Goal: Find contact information: Find contact information

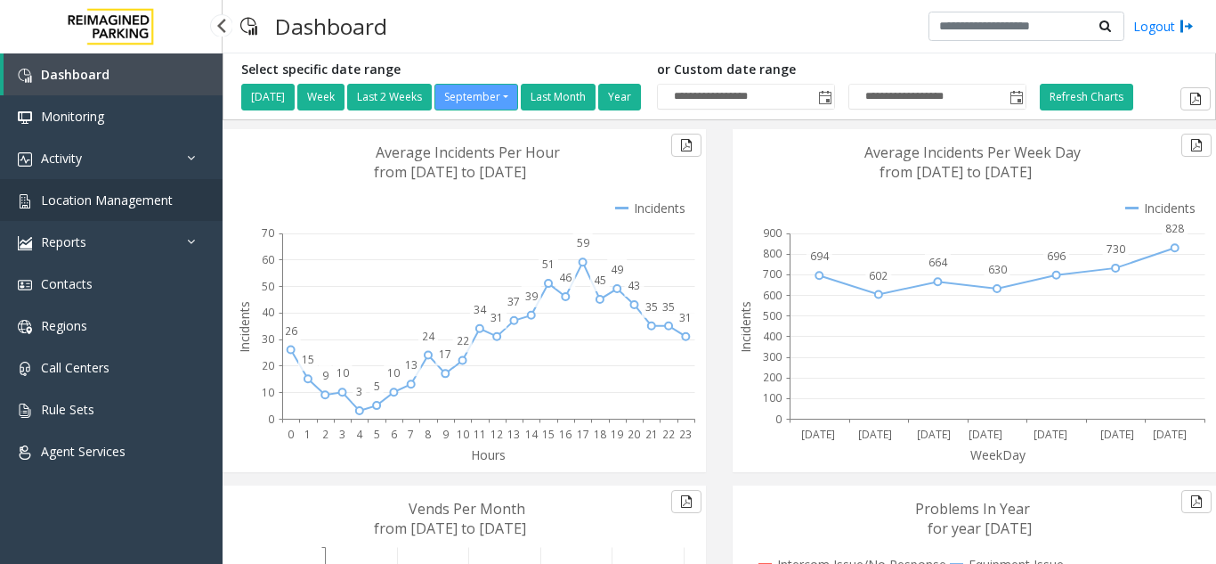
click at [142, 204] on span "Location Management" at bounding box center [107, 199] width 132 height 17
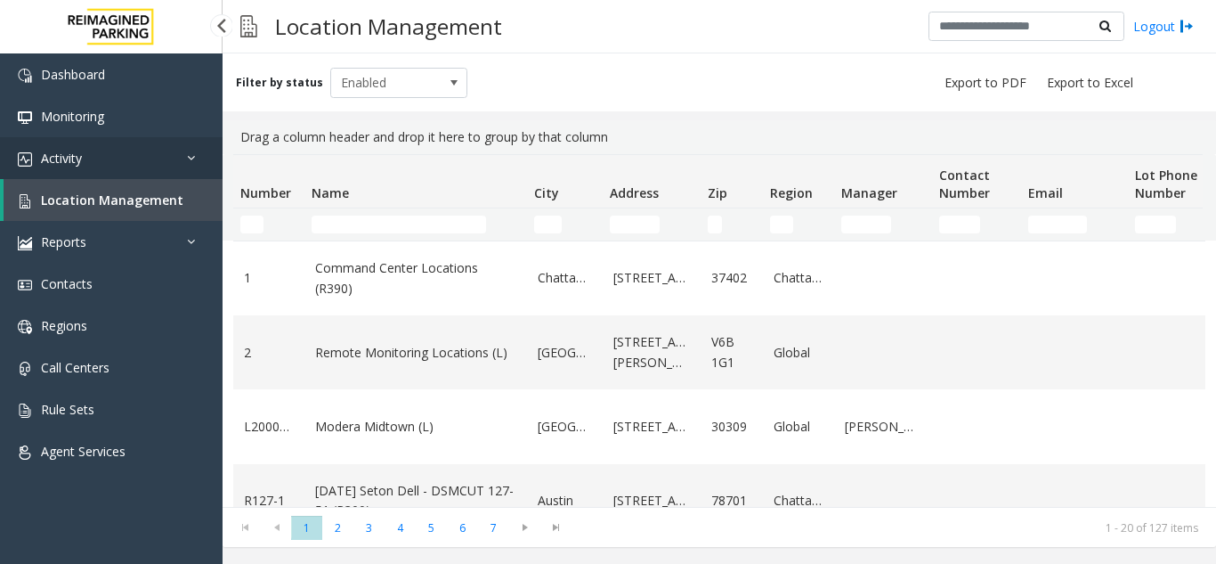
click at [120, 165] on link "Activity" at bounding box center [111, 158] width 223 height 42
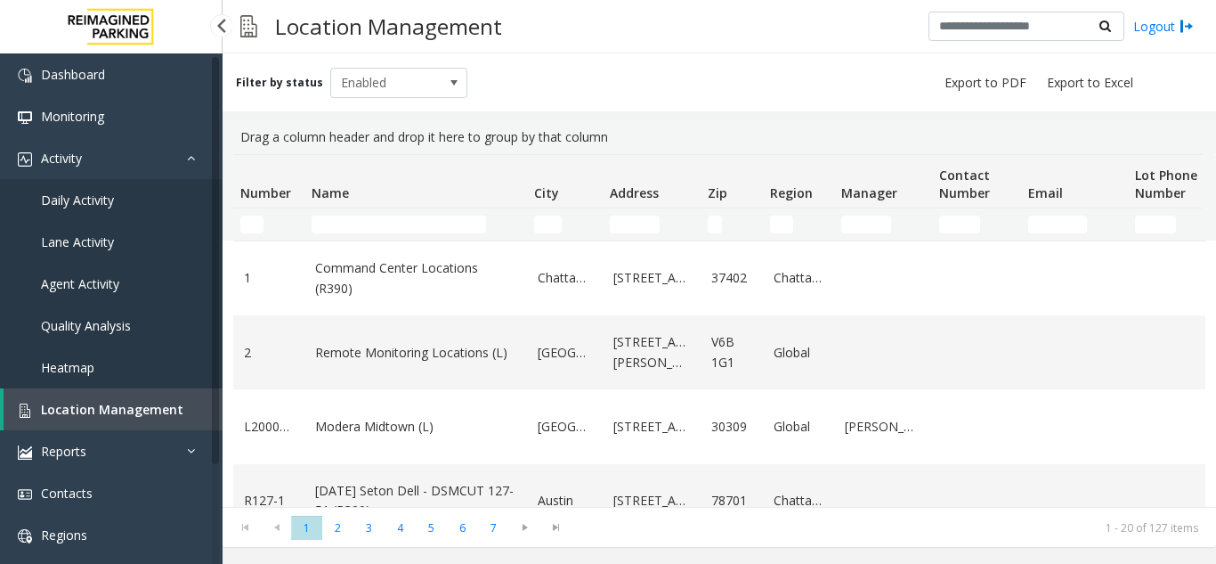
click at [134, 213] on link "Daily Activity" at bounding box center [111, 200] width 223 height 42
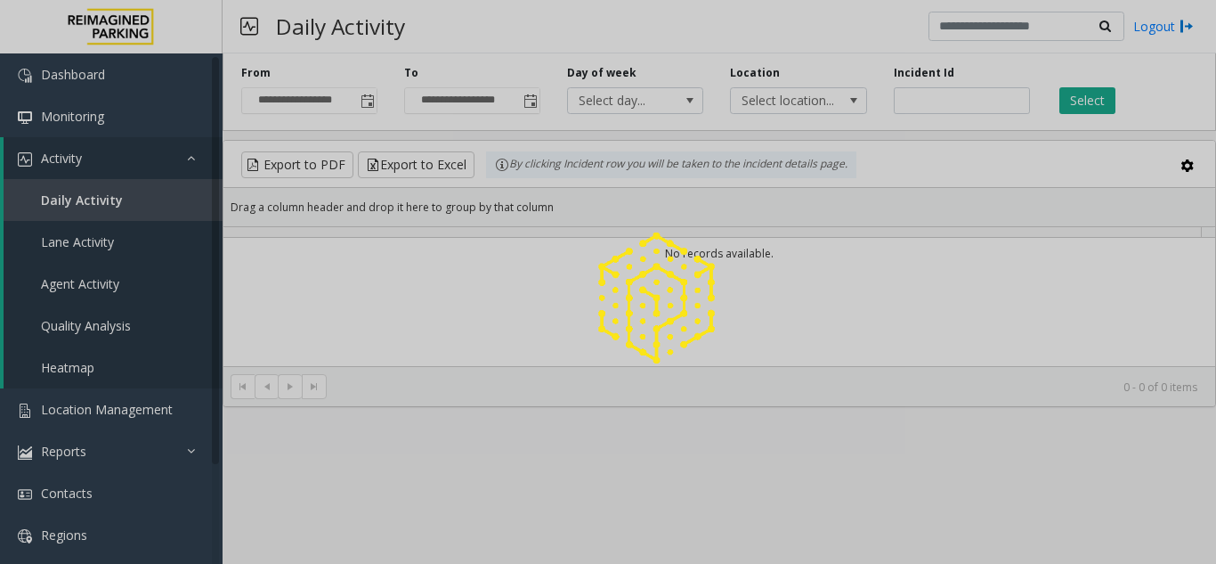
click at [125, 208] on app-root "**********" at bounding box center [608, 282] width 1216 height 564
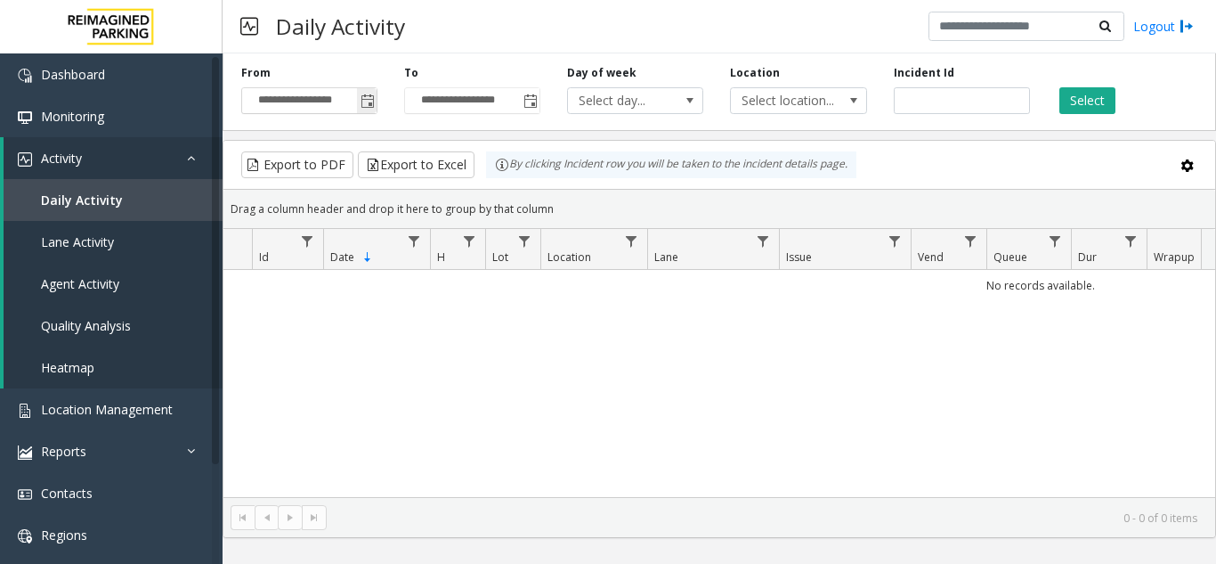
click at [363, 108] on span "Toggle popup" at bounding box center [368, 101] width 14 height 14
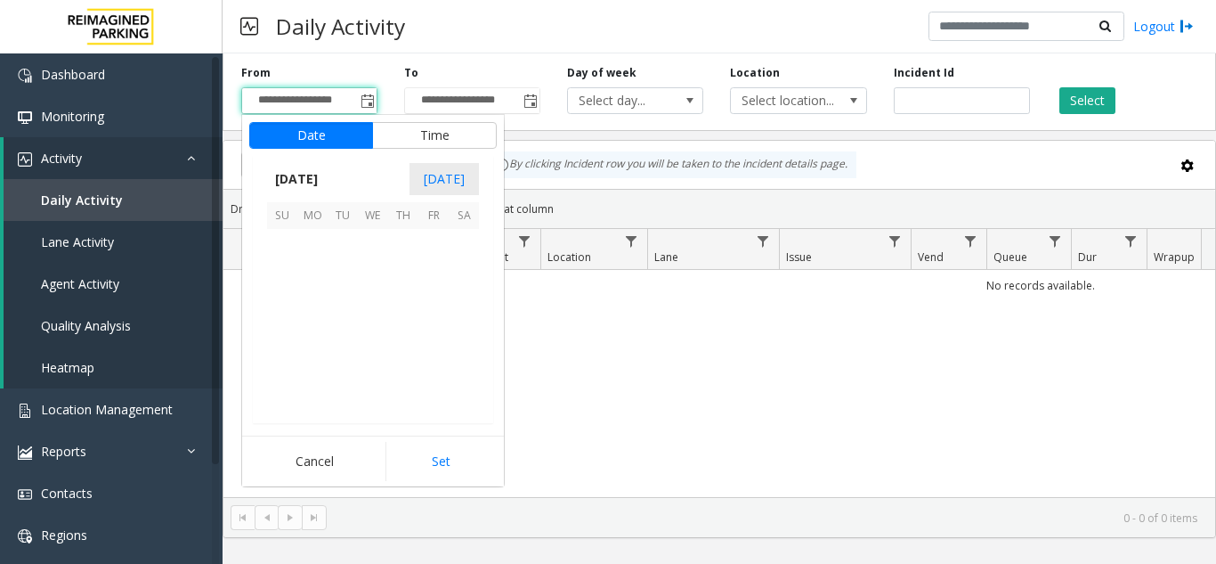
scroll to position [319596, 0]
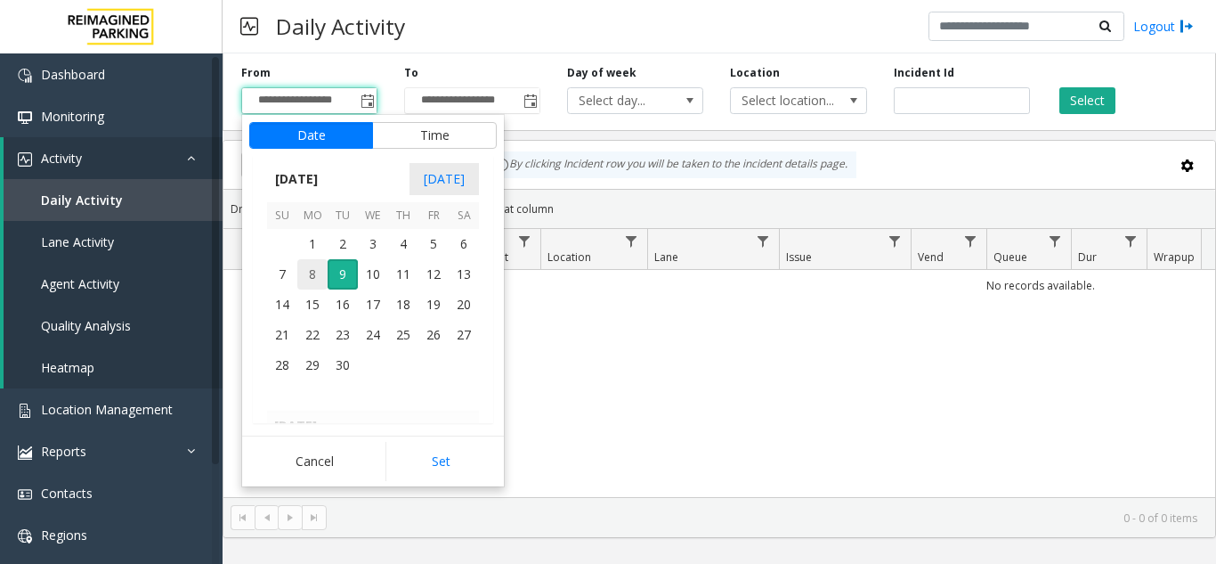
click at [316, 287] on span "8" at bounding box center [312, 274] width 30 height 30
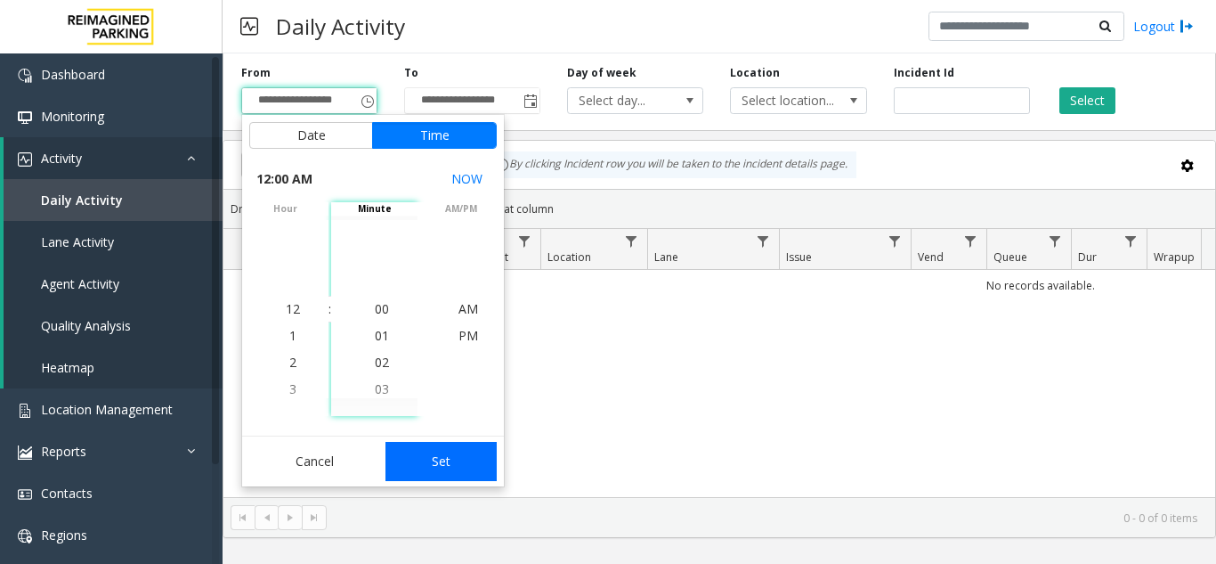
click at [455, 442] on button "Set" at bounding box center [442, 461] width 112 height 39
type input "**********"
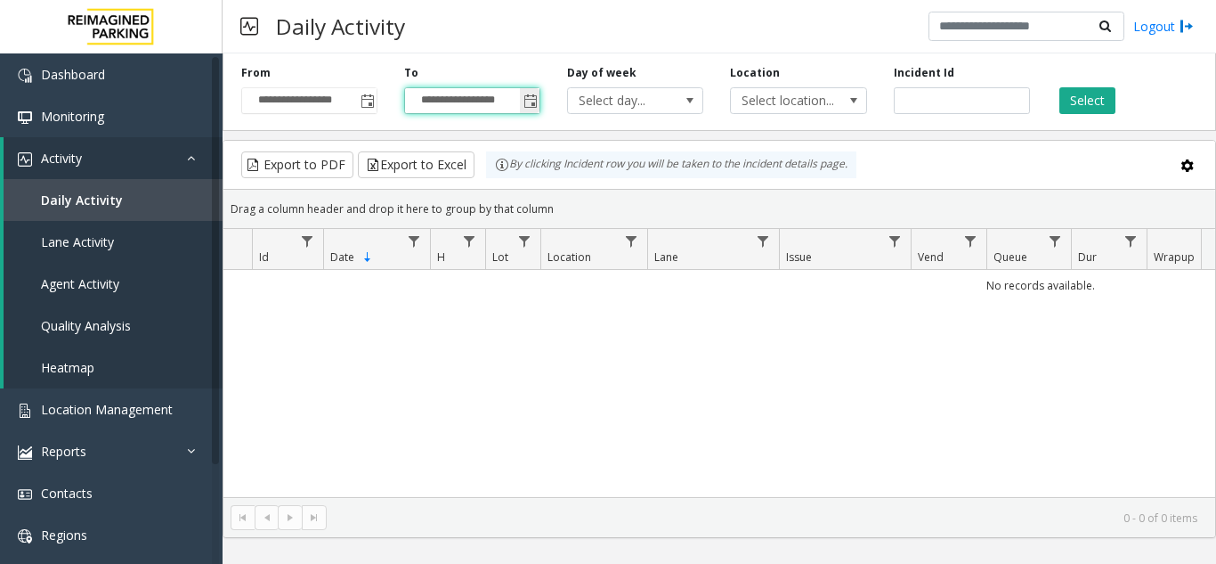
click at [510, 94] on input "**********" at bounding box center [472, 100] width 134 height 25
click at [526, 102] on span "Toggle popup" at bounding box center [531, 101] width 14 height 14
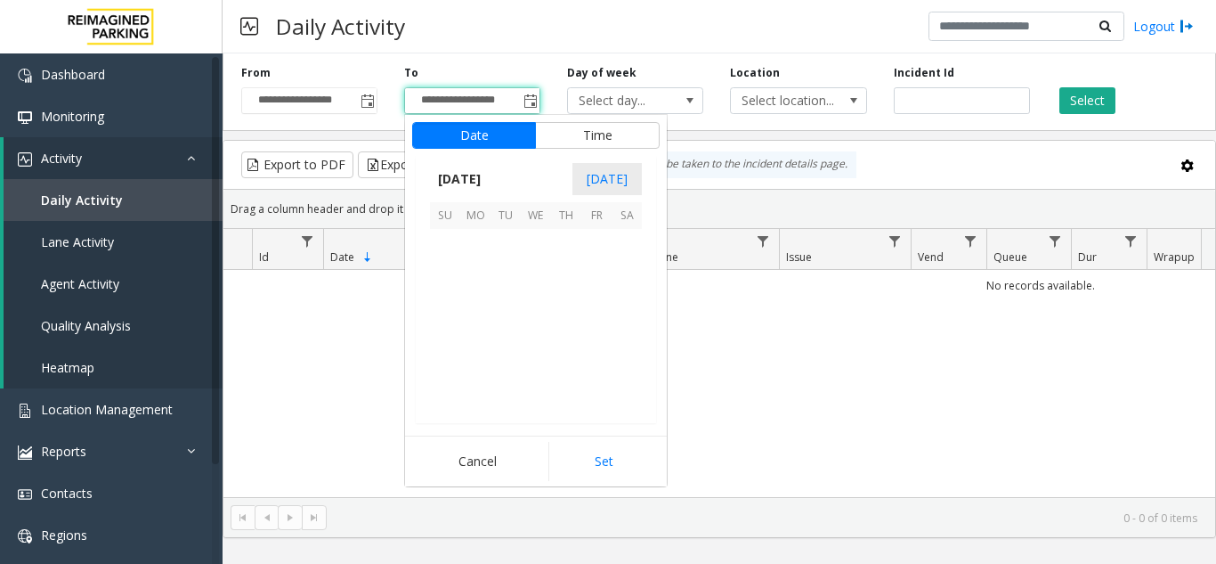
scroll to position [27, 0]
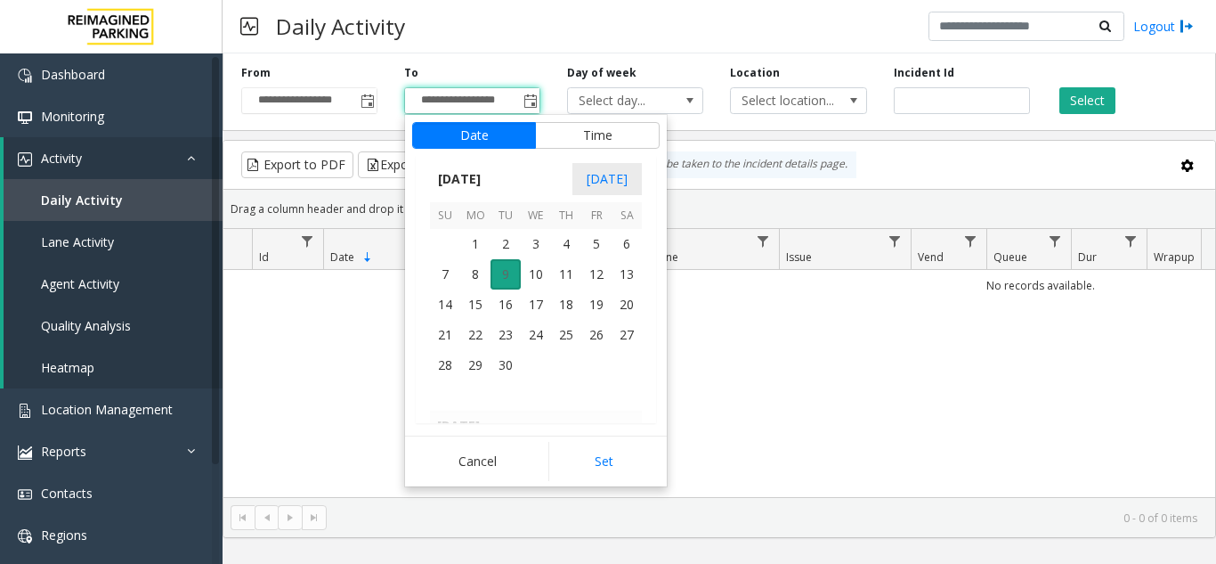
click at [503, 281] on span "9" at bounding box center [506, 274] width 30 height 30
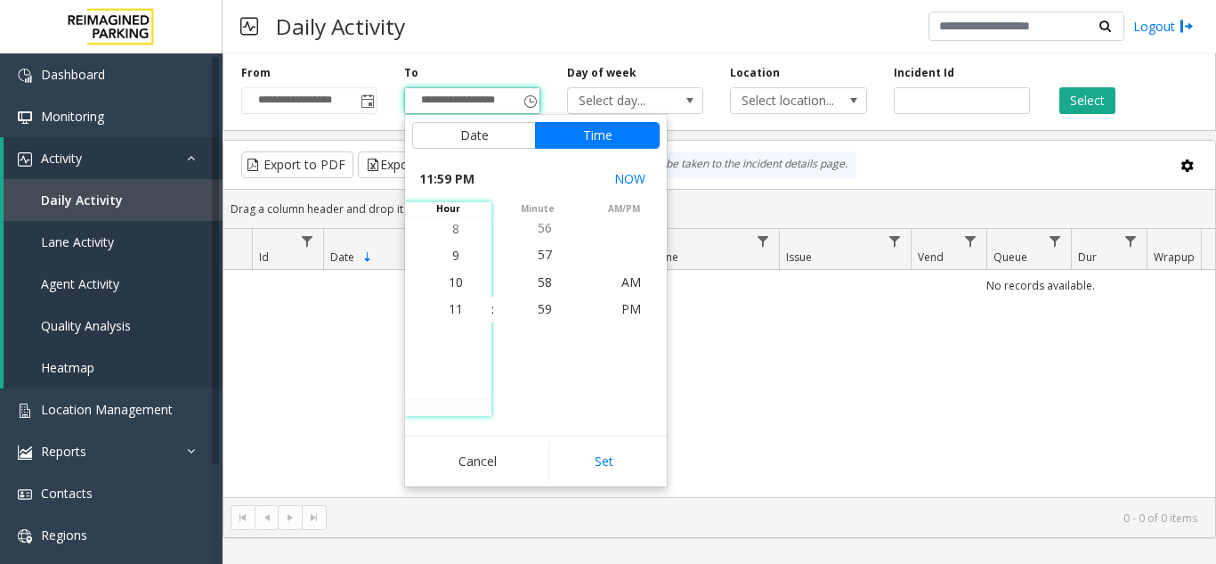
drag, startPoint x: 573, startPoint y: 459, endPoint x: 714, endPoint y: 368, distance: 168.2
click at [572, 456] on button "Set" at bounding box center [605, 461] width 112 height 39
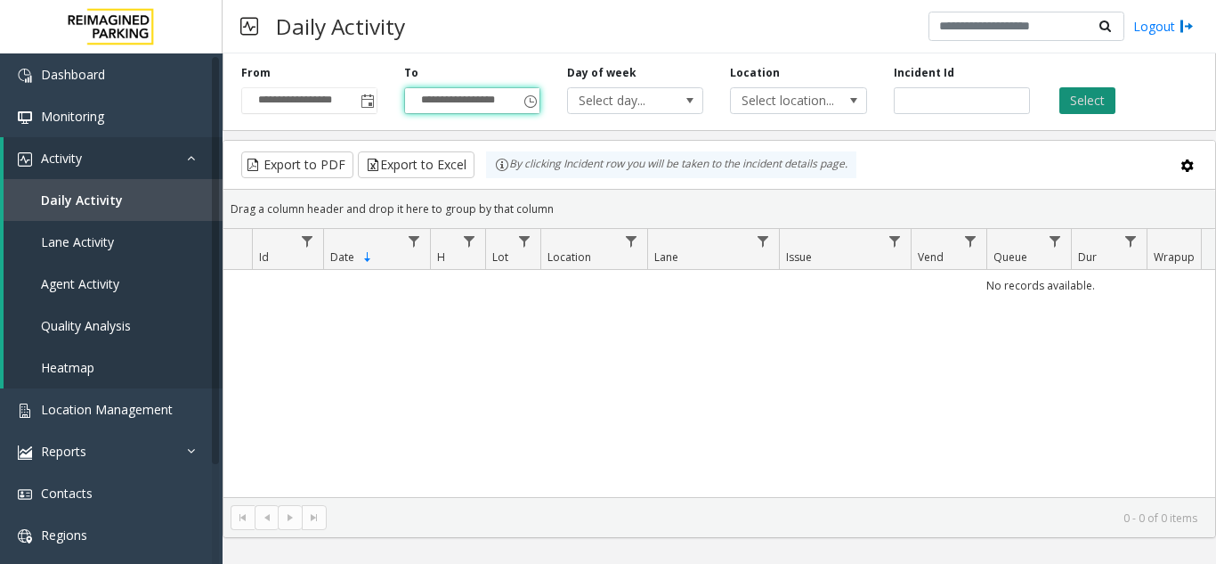
click at [1100, 105] on button "Select" at bounding box center [1088, 100] width 56 height 27
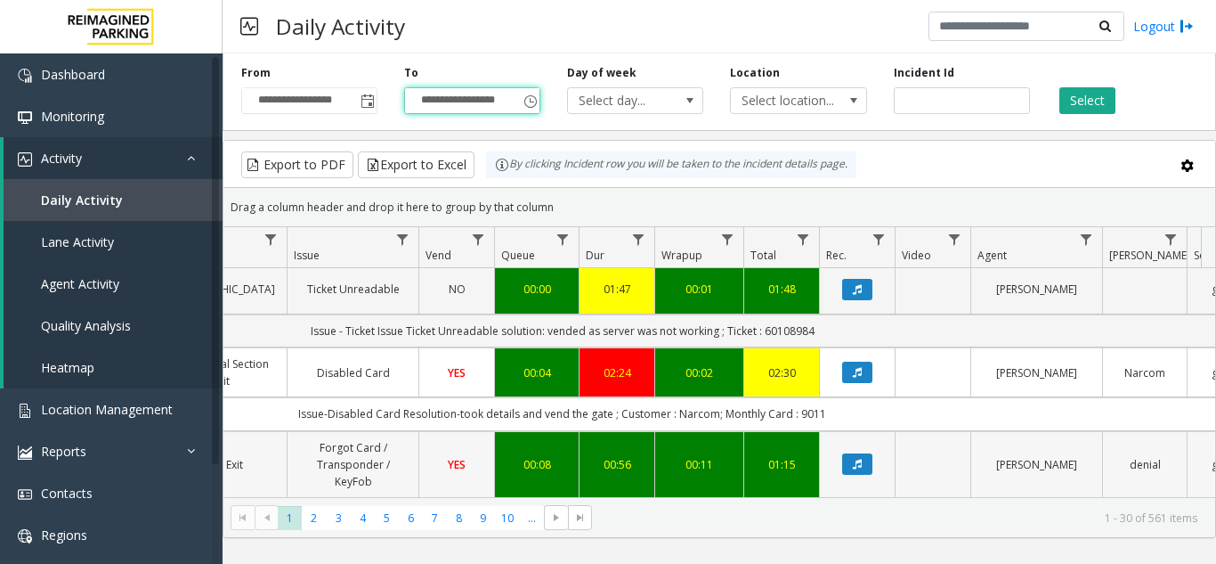
click at [853, 431] on td "Data table" at bounding box center [857, 465] width 76 height 68
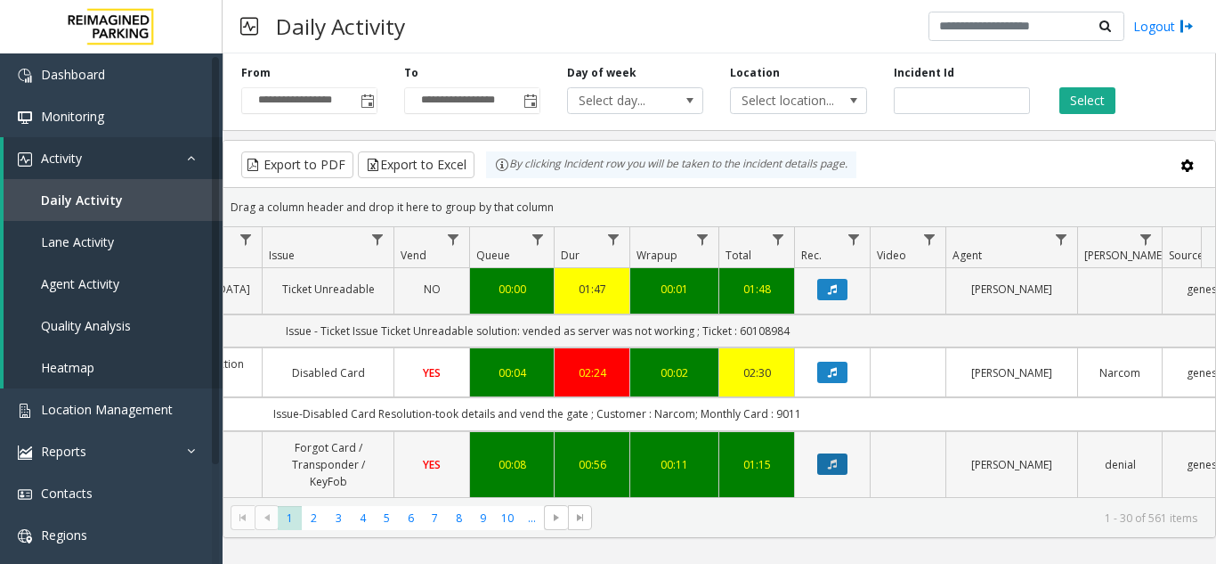
click at [830, 459] on icon "Data table" at bounding box center [832, 464] width 9 height 11
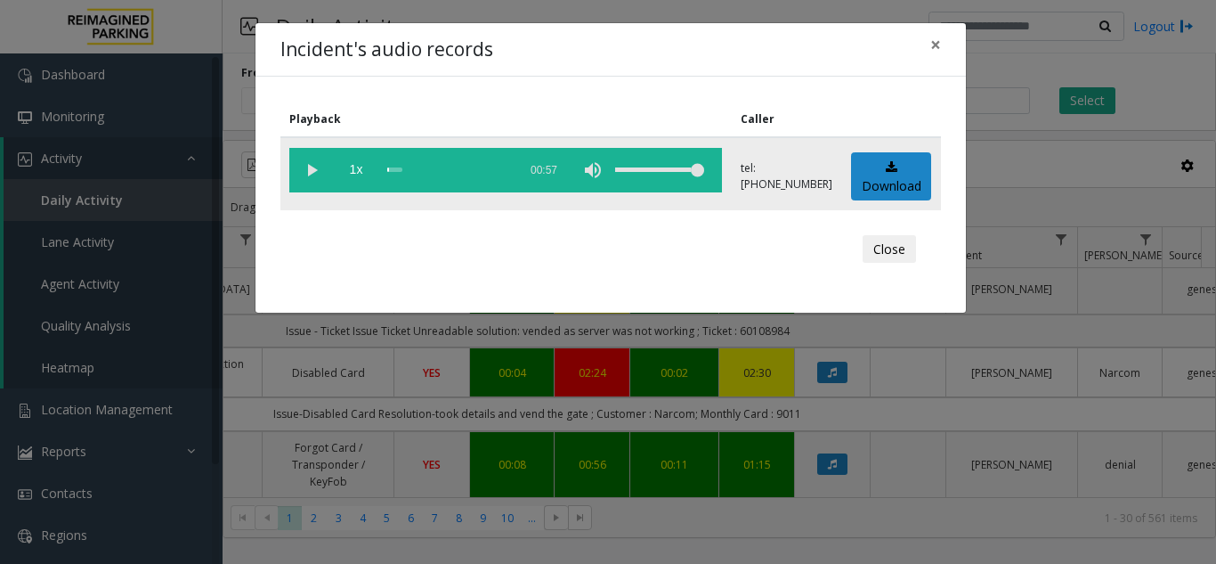
click at [315, 172] on vg-play-pause at bounding box center [311, 170] width 45 height 45
click at [427, 169] on div "scrub bar" at bounding box center [447, 170] width 121 height 45
click at [392, 170] on div "scrub bar" at bounding box center [447, 170] width 121 height 45
drag, startPoint x: 392, startPoint y: 170, endPoint x: 370, endPoint y: 173, distance: 22.4
click at [370, 173] on vg-controls "1x 00:57" at bounding box center [505, 170] width 433 height 45
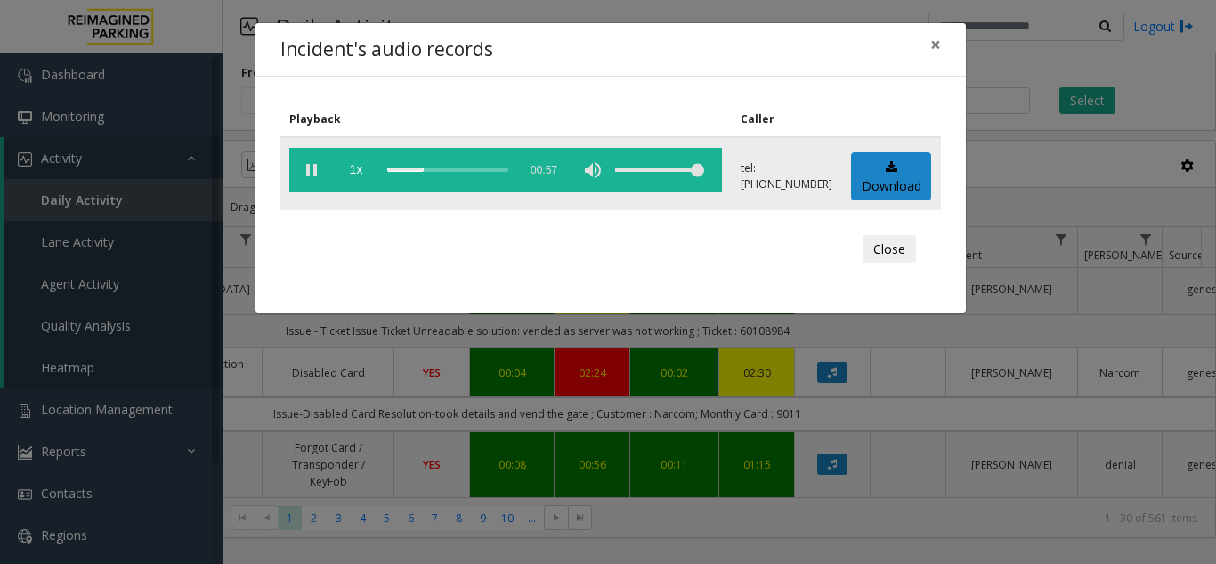
click at [388, 171] on div "scrub bar" at bounding box center [447, 170] width 121 height 45
click at [459, 180] on div "scrub bar" at bounding box center [447, 170] width 121 height 45
click at [453, 167] on div "scrub bar" at bounding box center [447, 170] width 121 height 45
click at [933, 51] on span "×" at bounding box center [936, 44] width 11 height 25
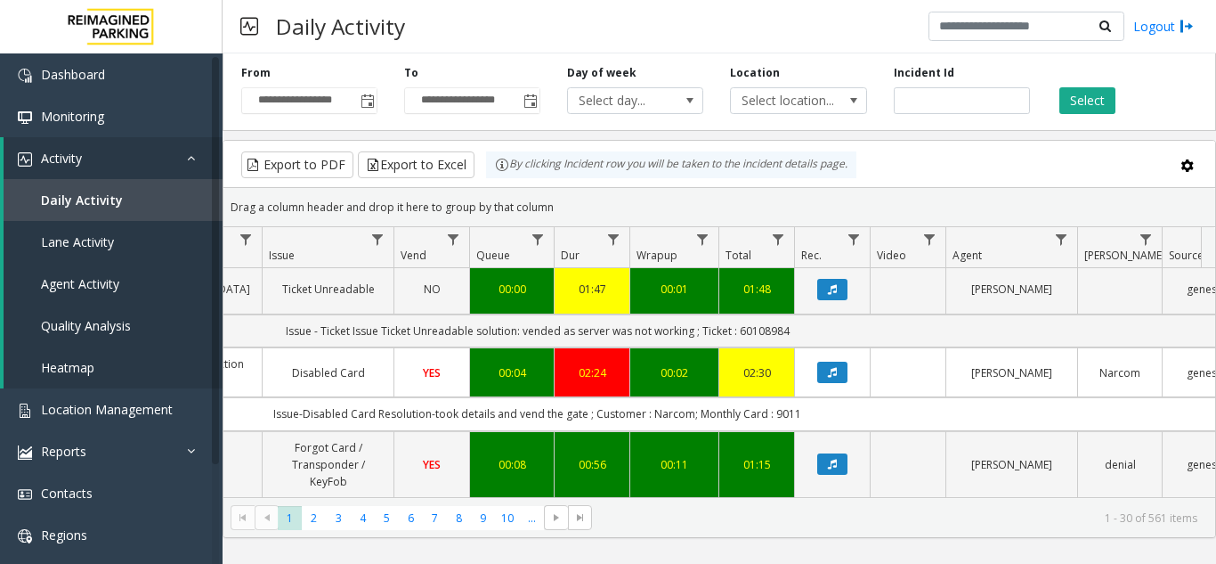
drag, startPoint x: 773, startPoint y: 443, endPoint x: 811, endPoint y: 450, distance: 38.8
click at [811, 498] on td "Issue - Monthly Issue Forgot Card res - took details and vended the gate as per…" at bounding box center [538, 514] width 1606 height 33
copy td "denial"
click at [907, 431] on td "Data table" at bounding box center [908, 465] width 76 height 68
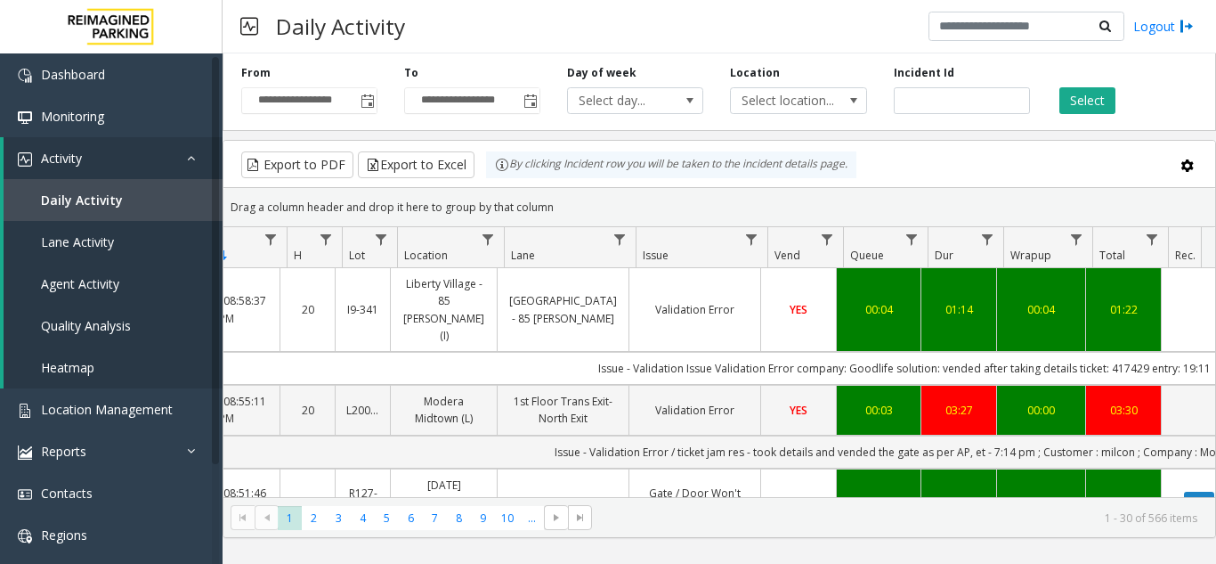
scroll to position [0, 150]
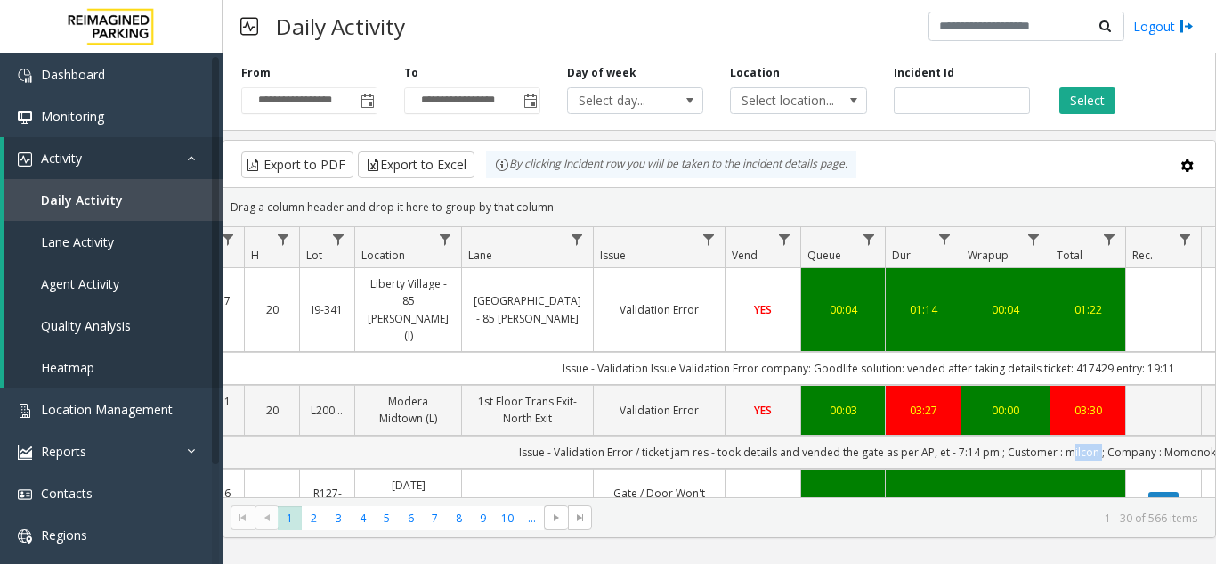
drag, startPoint x: 1068, startPoint y: 419, endPoint x: 1094, endPoint y: 427, distance: 27.9
click at [1094, 435] on td "Issue - Validation Error / ticket jam res - took details and vended the gate as…" at bounding box center [869, 451] width 1606 height 33
copy td "milcon"
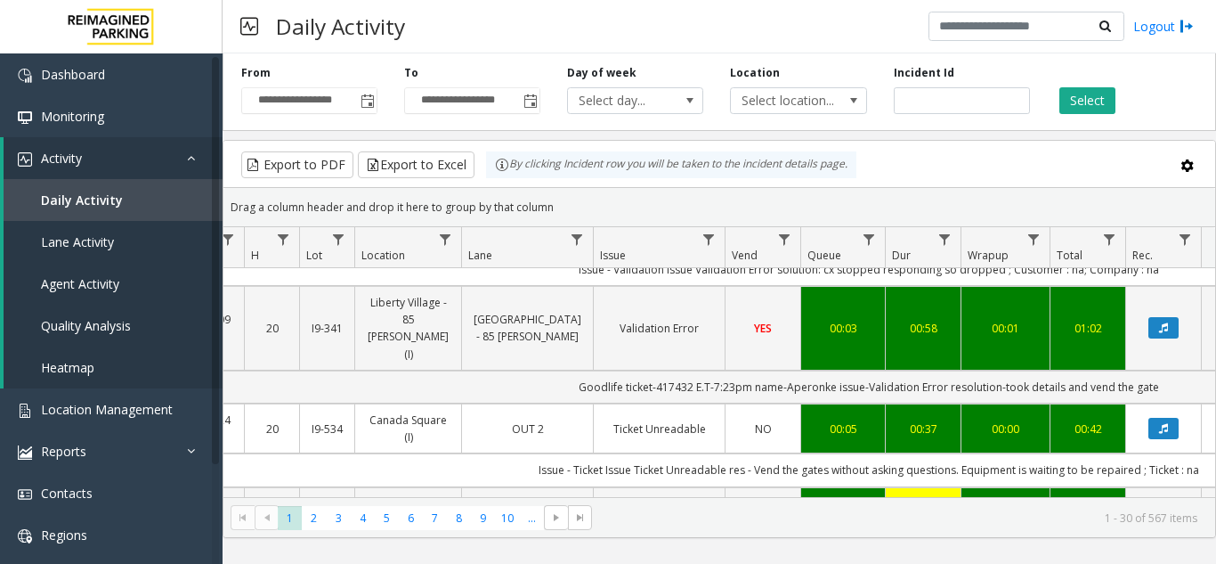
scroll to position [1247, 186]
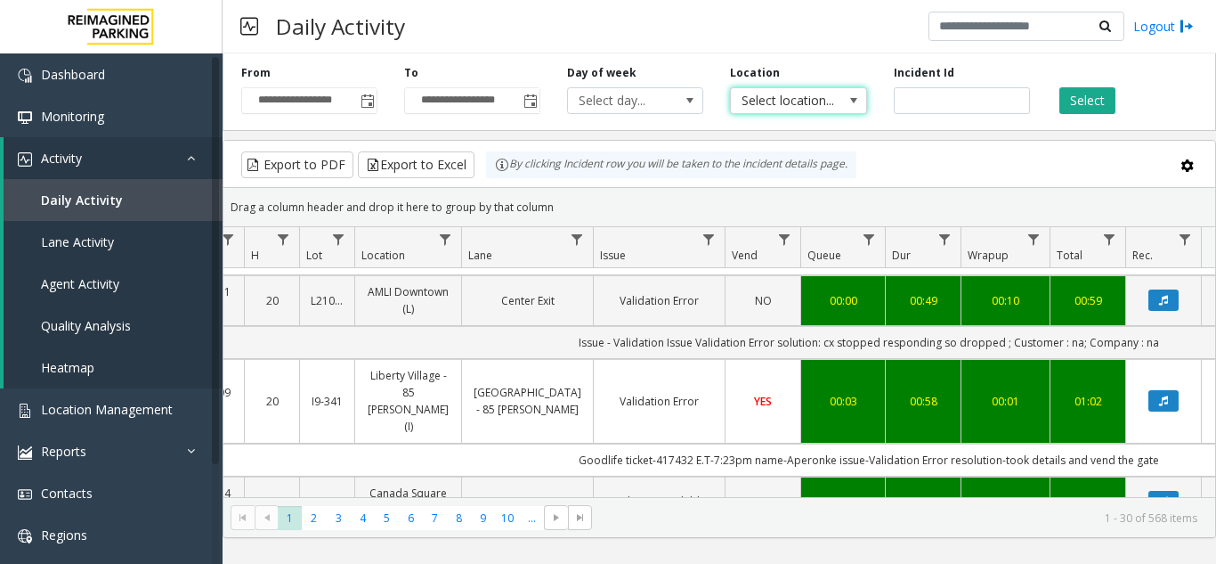
click at [797, 104] on span "Select location..." at bounding box center [785, 100] width 108 height 25
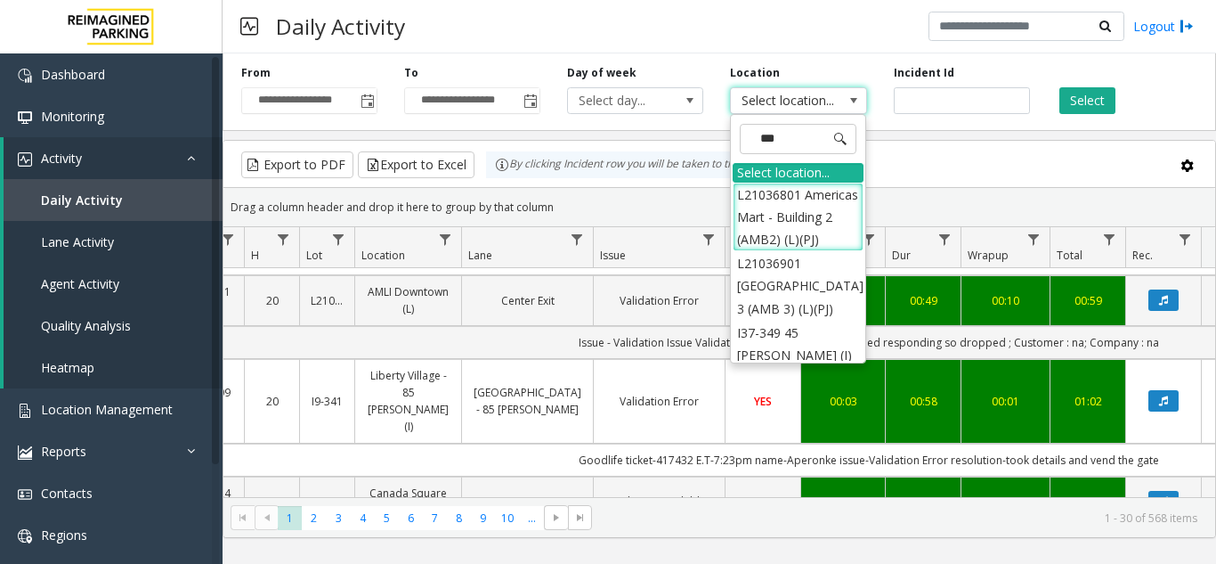
type input "****"
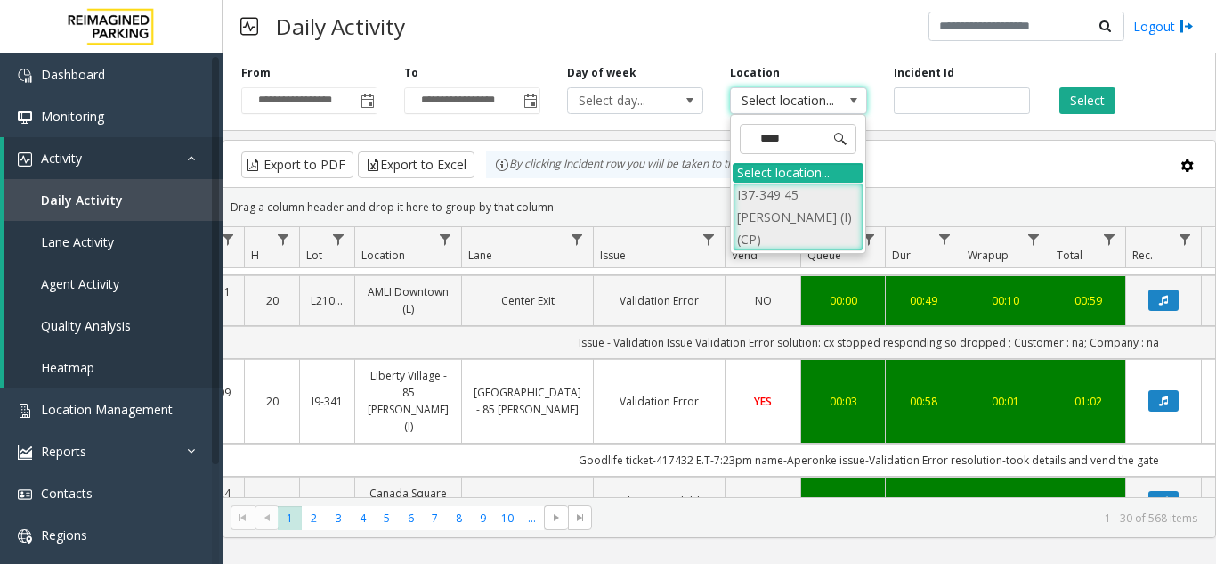
click at [793, 215] on li "I37-349 45 [PERSON_NAME] (I) (CP)" at bounding box center [798, 217] width 131 height 69
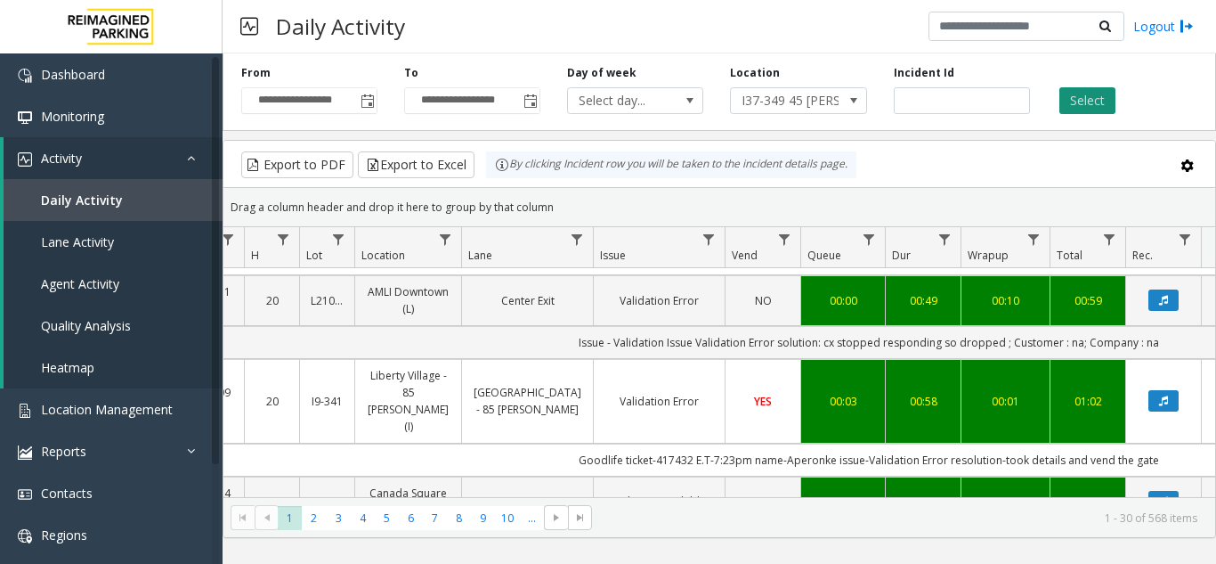
click at [1073, 94] on button "Select" at bounding box center [1088, 100] width 56 height 27
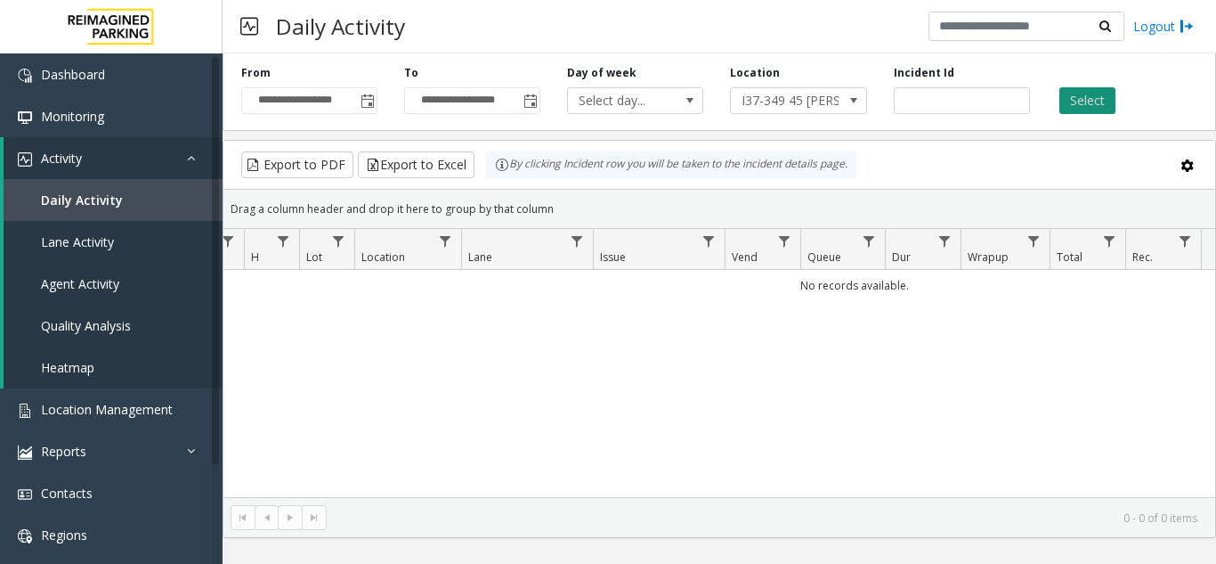
scroll to position [0, 186]
click at [371, 96] on span "Toggle popup" at bounding box center [368, 101] width 14 height 14
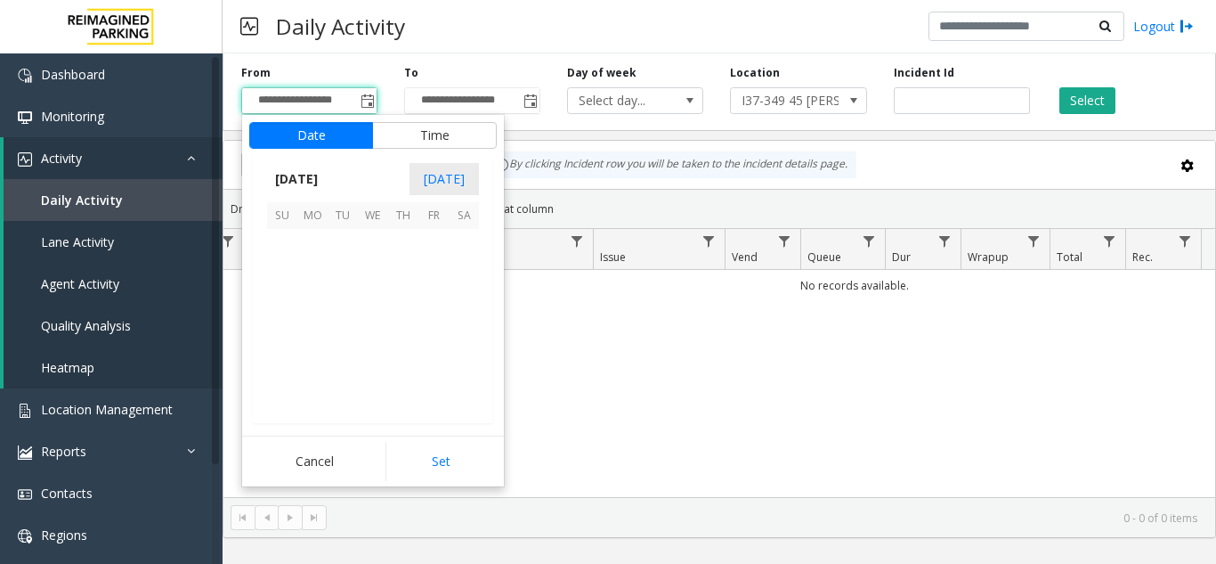
scroll to position [319596, 0]
click at [312, 268] on span "8" at bounding box center [312, 274] width 30 height 30
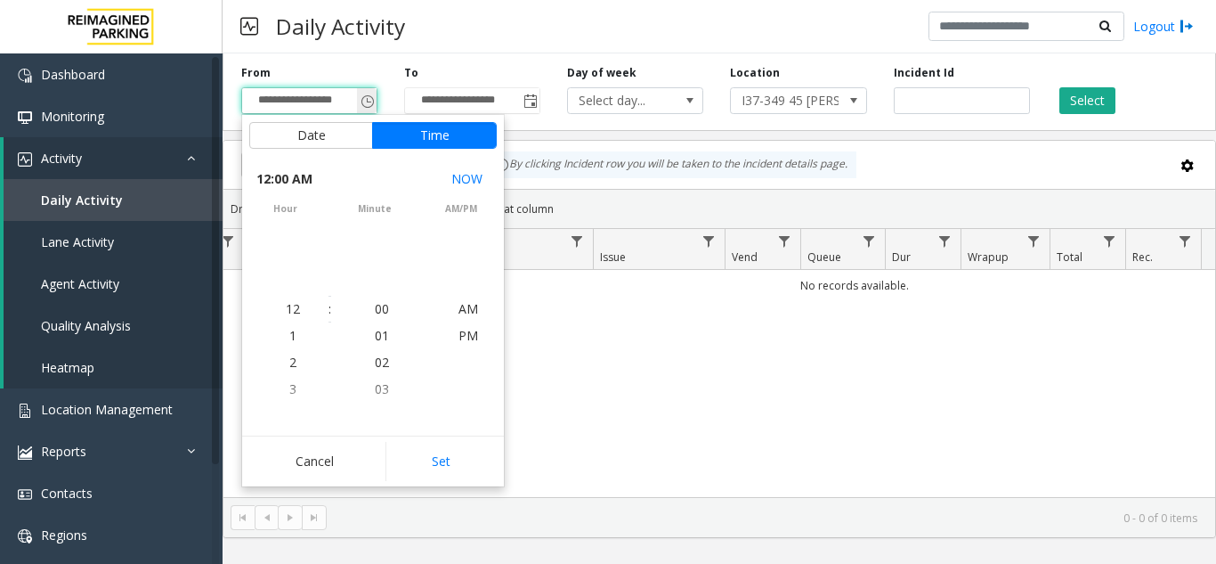
click at [316, 108] on input "**********" at bounding box center [309, 100] width 134 height 25
click at [307, 105] on input "**********" at bounding box center [309, 100] width 134 height 25
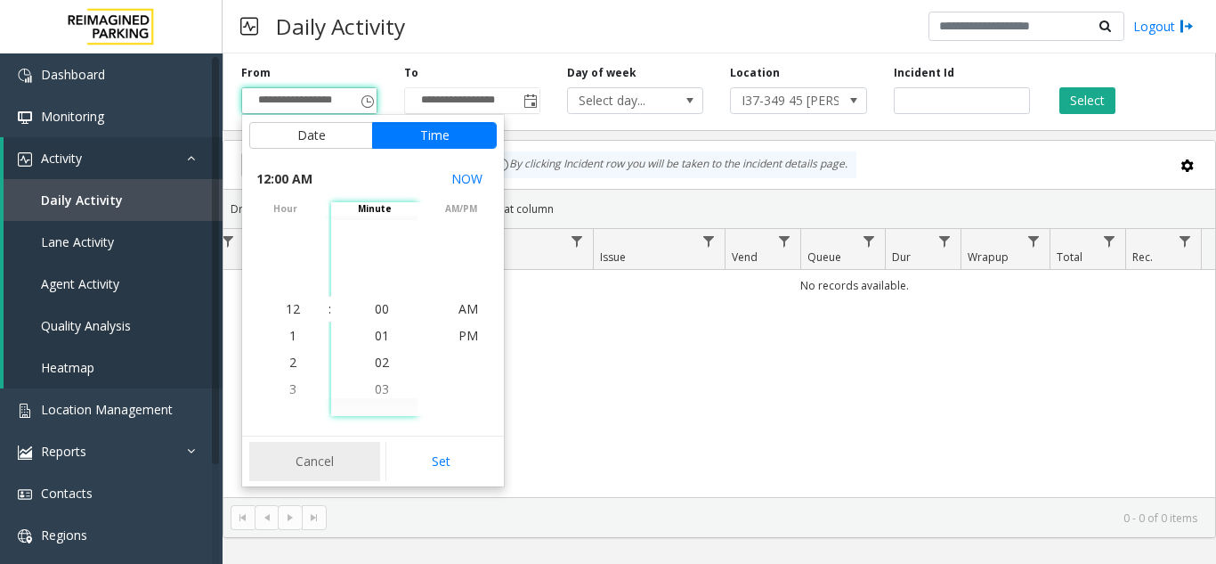
click at [320, 448] on button "Cancel" at bounding box center [314, 461] width 131 height 39
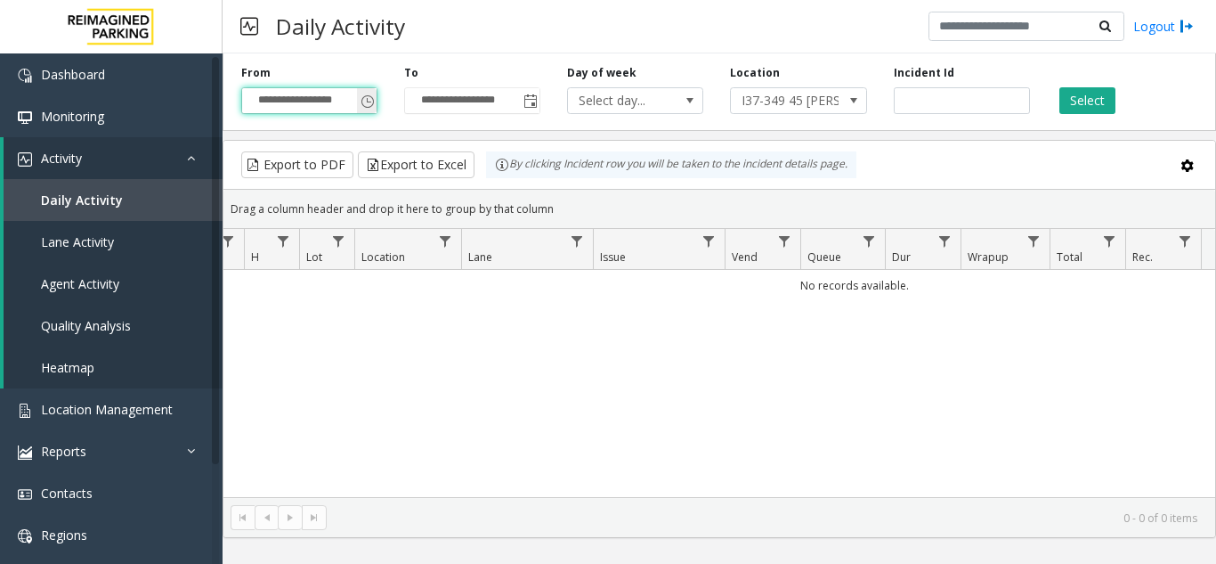
click at [315, 106] on input "**********" at bounding box center [309, 100] width 134 height 25
click at [369, 101] on span "Toggle popup" at bounding box center [368, 101] width 14 height 14
click at [364, 103] on span "Toggle popup" at bounding box center [368, 101] width 14 height 14
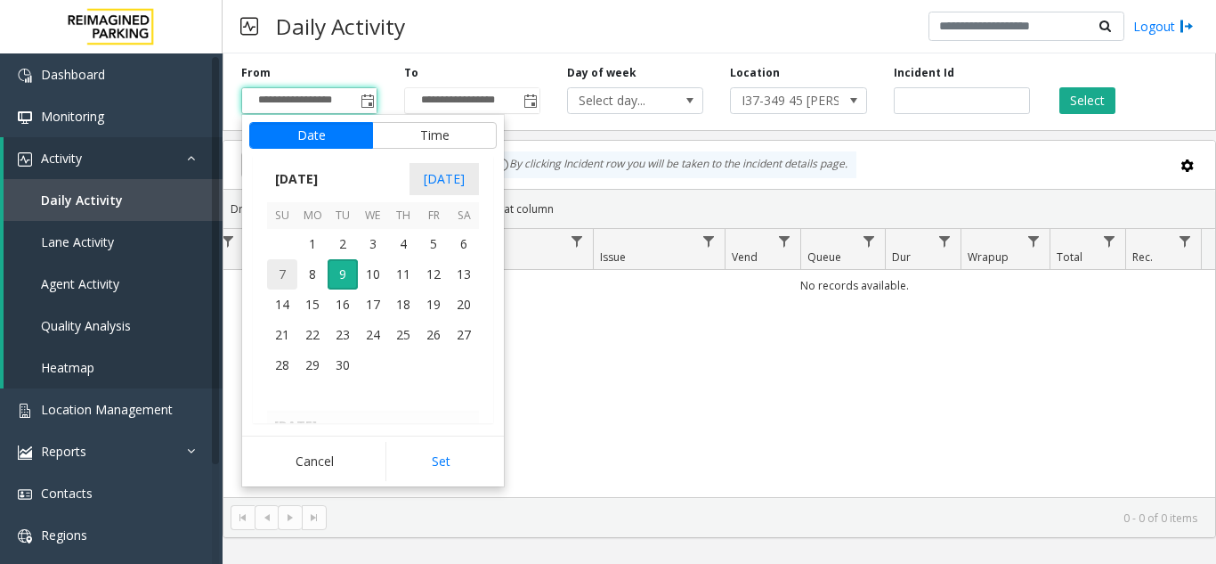
click at [276, 264] on span "7" at bounding box center [282, 274] width 30 height 30
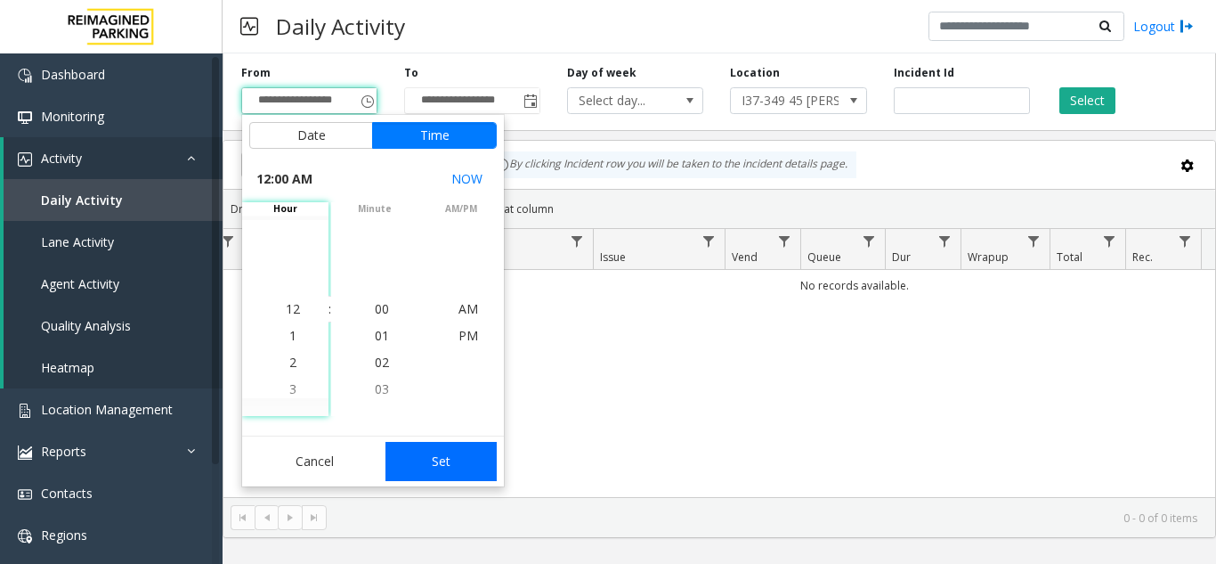
click at [451, 451] on button "Set" at bounding box center [442, 461] width 112 height 39
type input "**********"
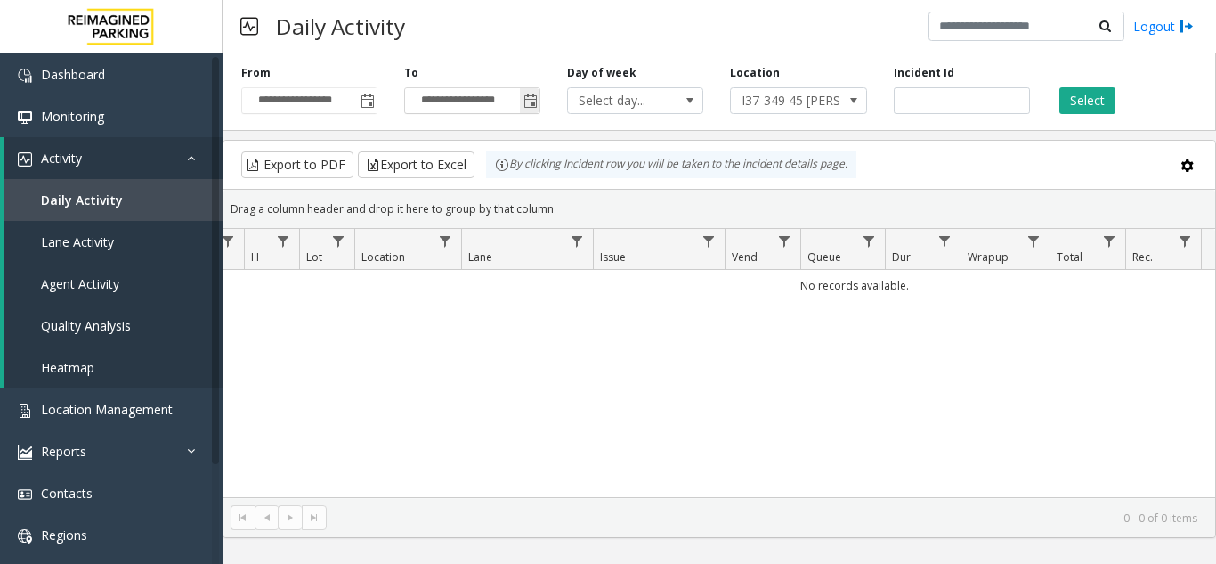
click at [541, 103] on div "**********" at bounding box center [472, 89] width 163 height 49
click at [530, 101] on span "Toggle popup" at bounding box center [531, 101] width 14 height 14
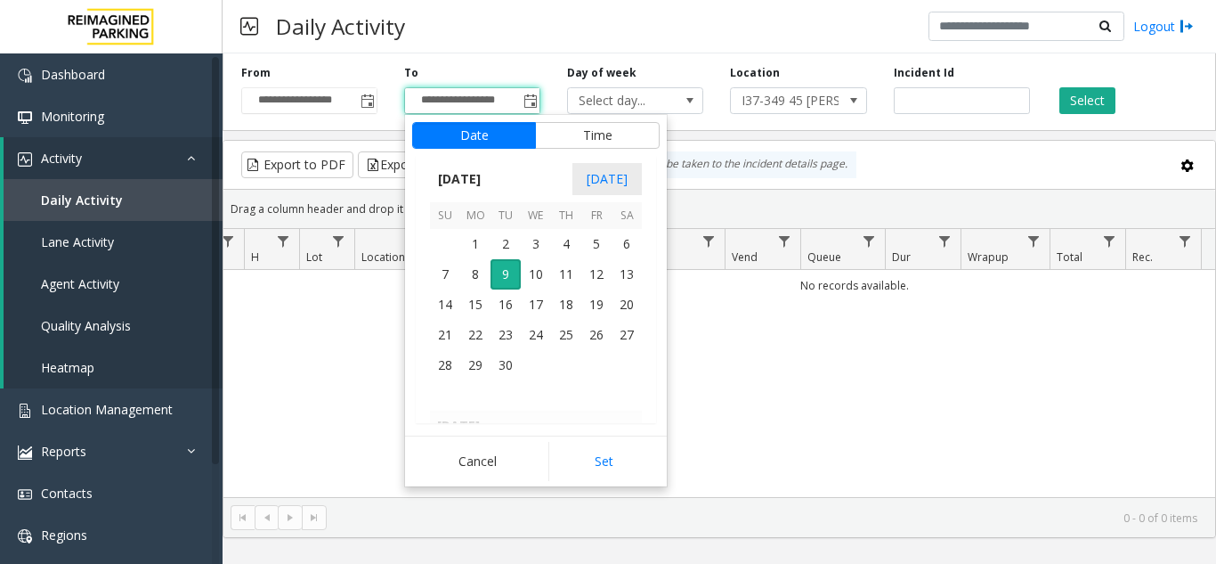
scroll to position [27, 0]
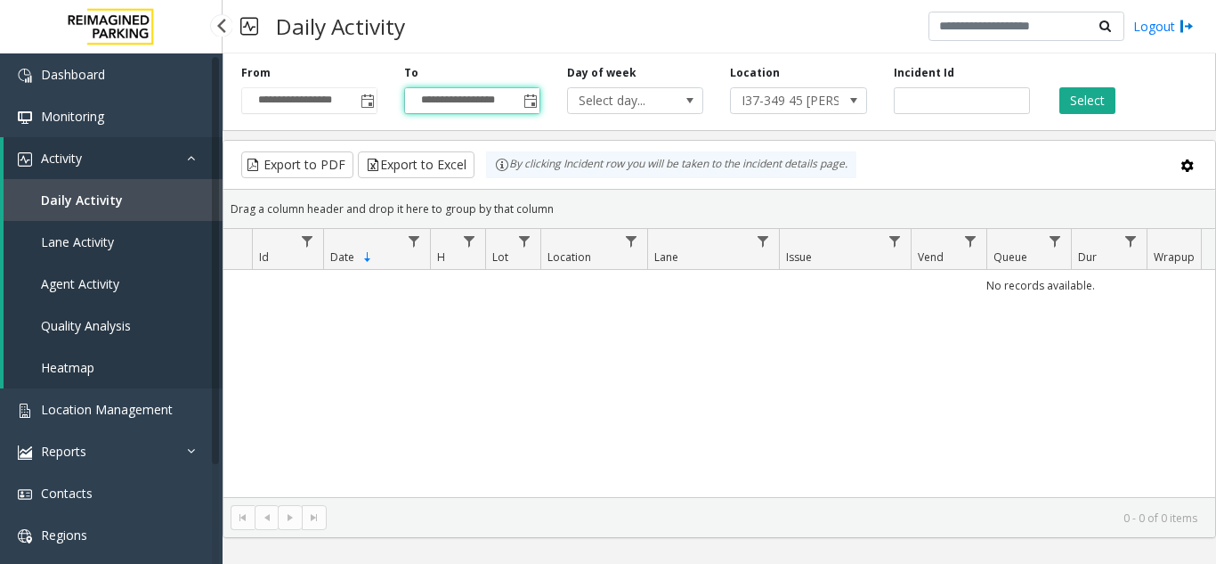
scroll to position [0, 186]
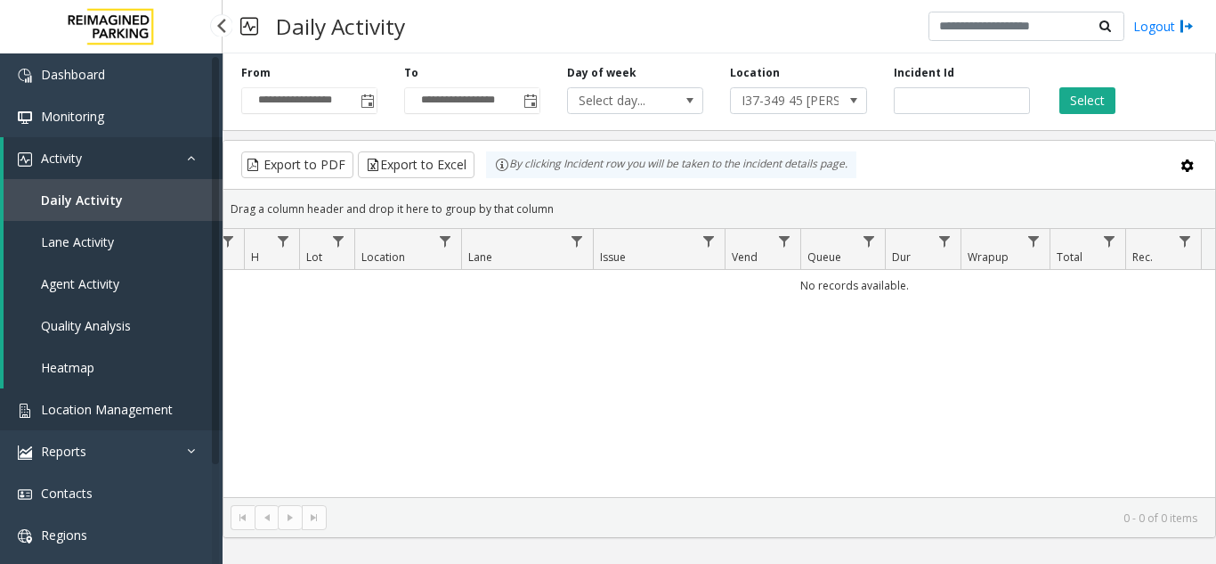
click at [139, 412] on span "Location Management" at bounding box center [107, 409] width 132 height 17
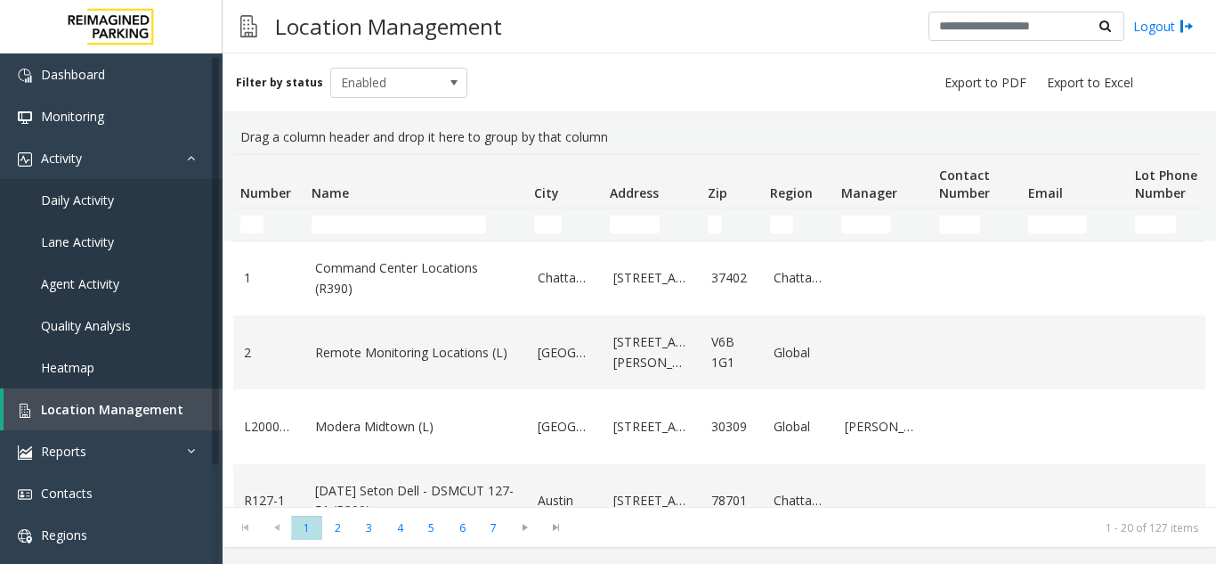
click at [384, 213] on td "Name Filter" at bounding box center [416, 224] width 223 height 32
click at [377, 221] on input "Name Filter" at bounding box center [399, 224] width 175 height 18
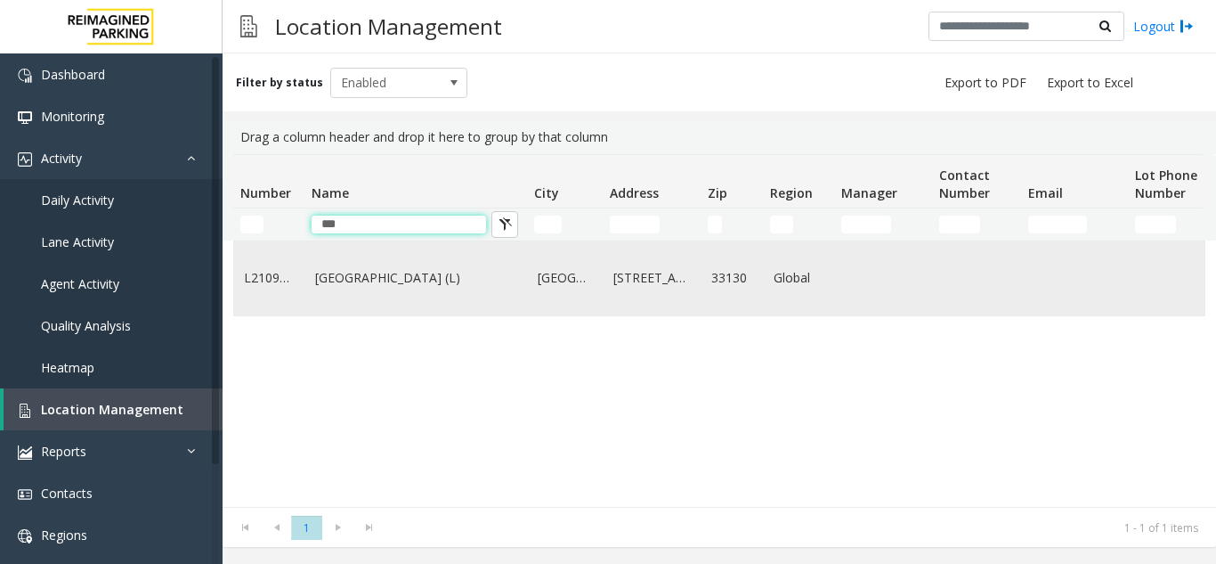
type input "***"
click at [378, 284] on link "[GEOGRAPHIC_DATA] (L)" at bounding box center [415, 278] width 201 height 20
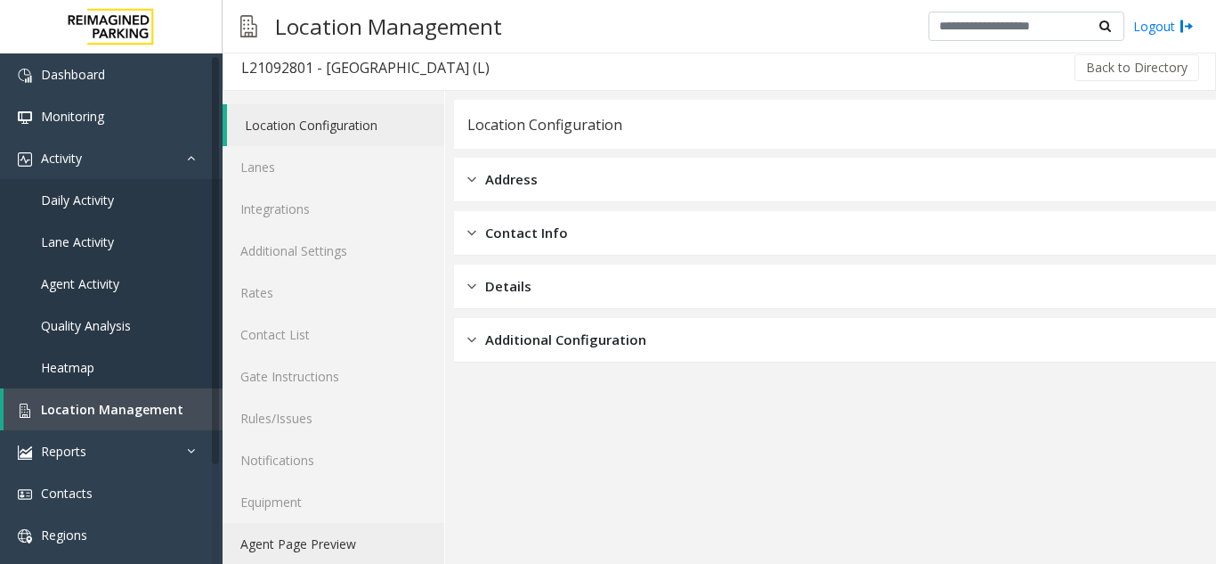
scroll to position [23, 0]
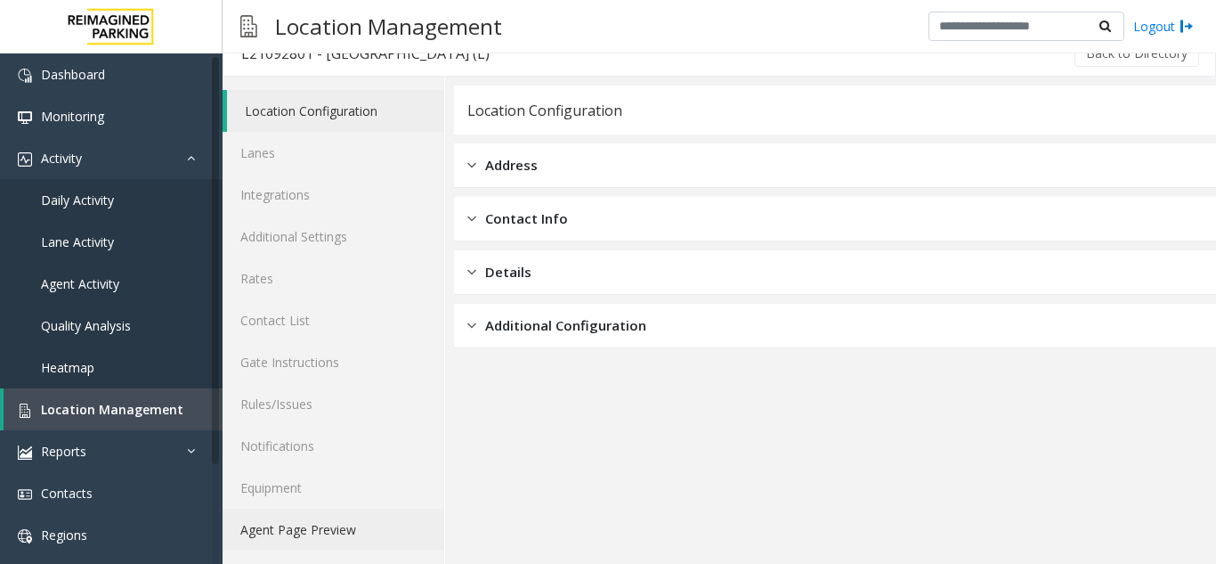
click at [278, 541] on link "Agent Page Preview" at bounding box center [334, 529] width 222 height 42
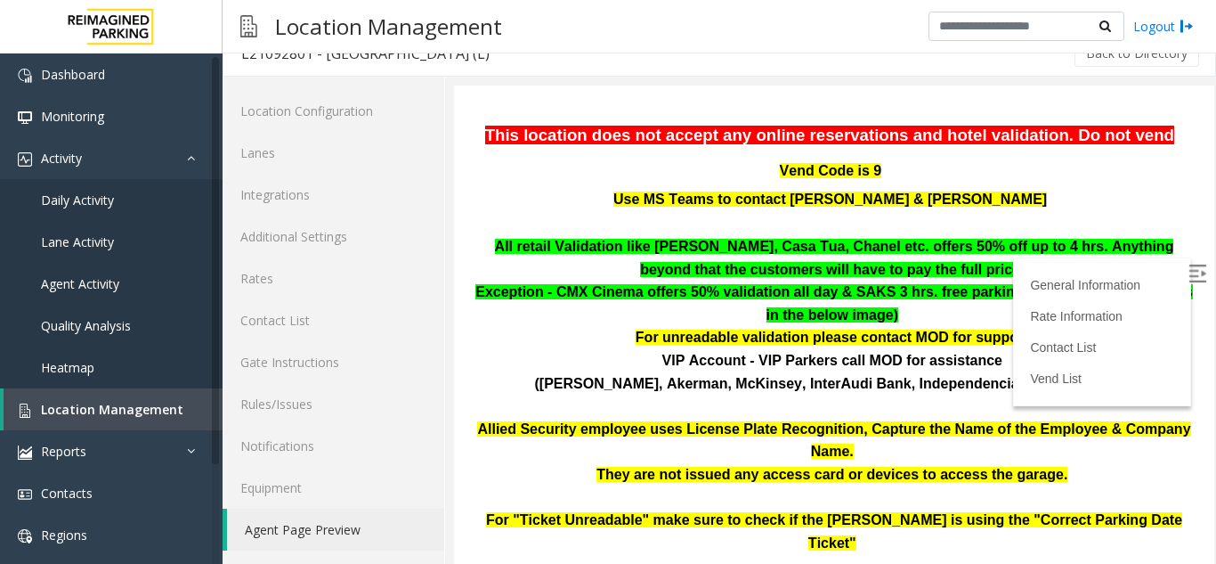
scroll to position [356, 0]
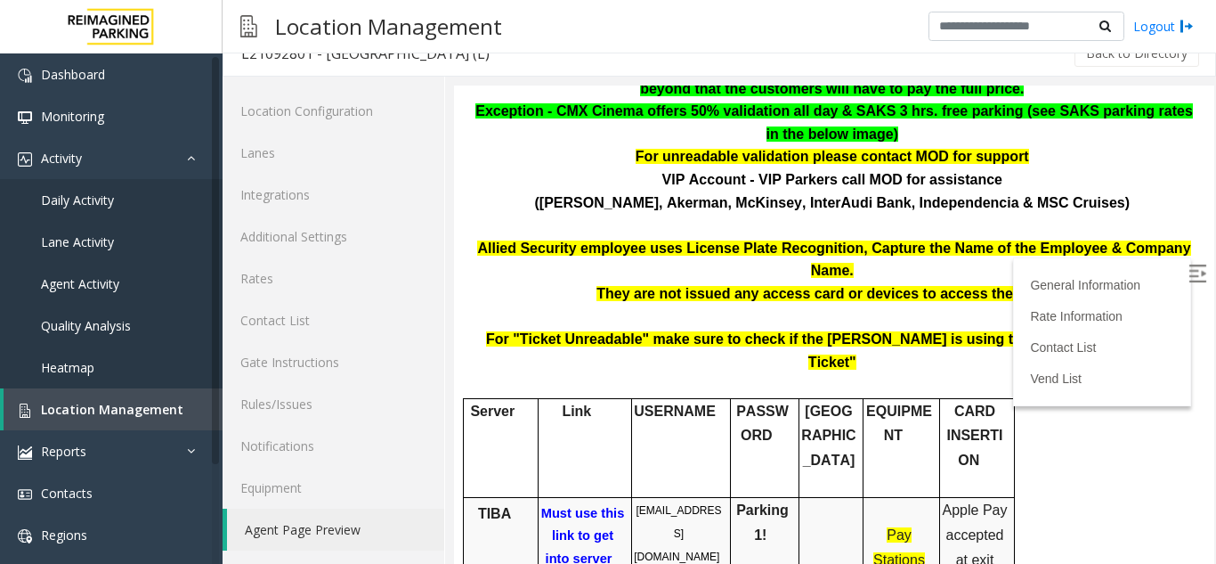
click at [602, 506] on span "Must use this link to get into server" at bounding box center [583, 536] width 84 height 61
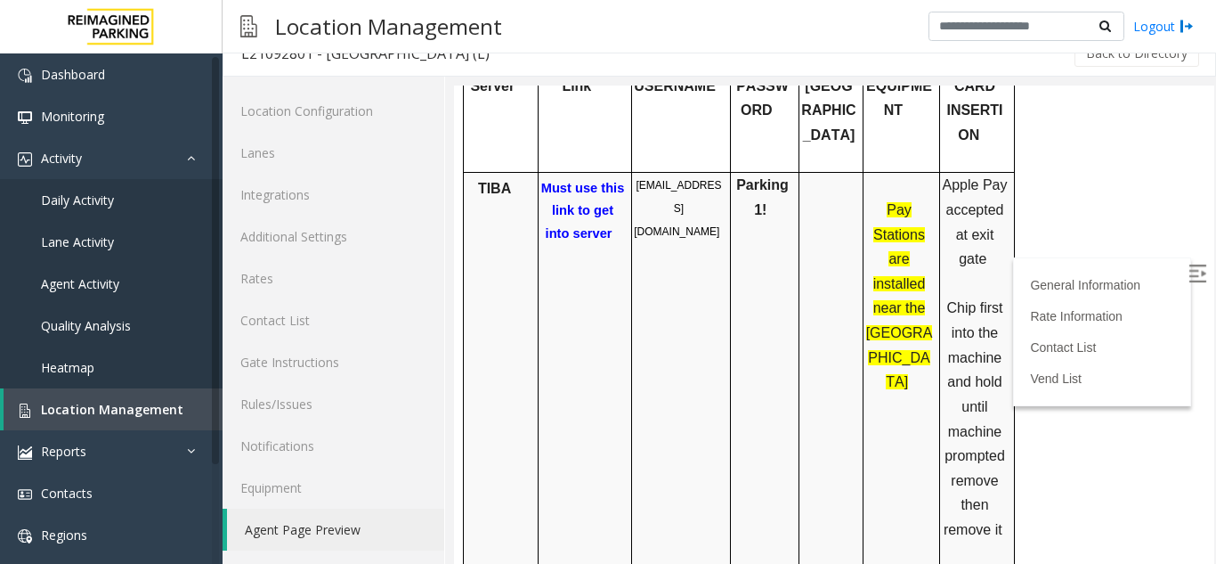
scroll to position [712, 0]
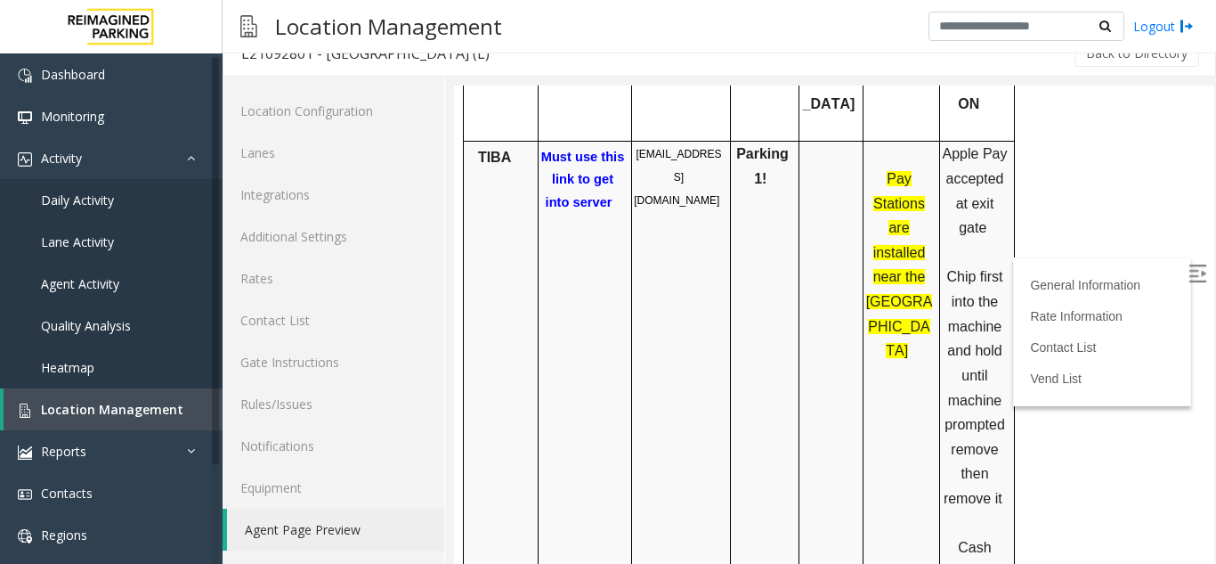
click at [693, 142] on p "bccparking@reimaginedparking.com" at bounding box center [679, 176] width 90 height 69
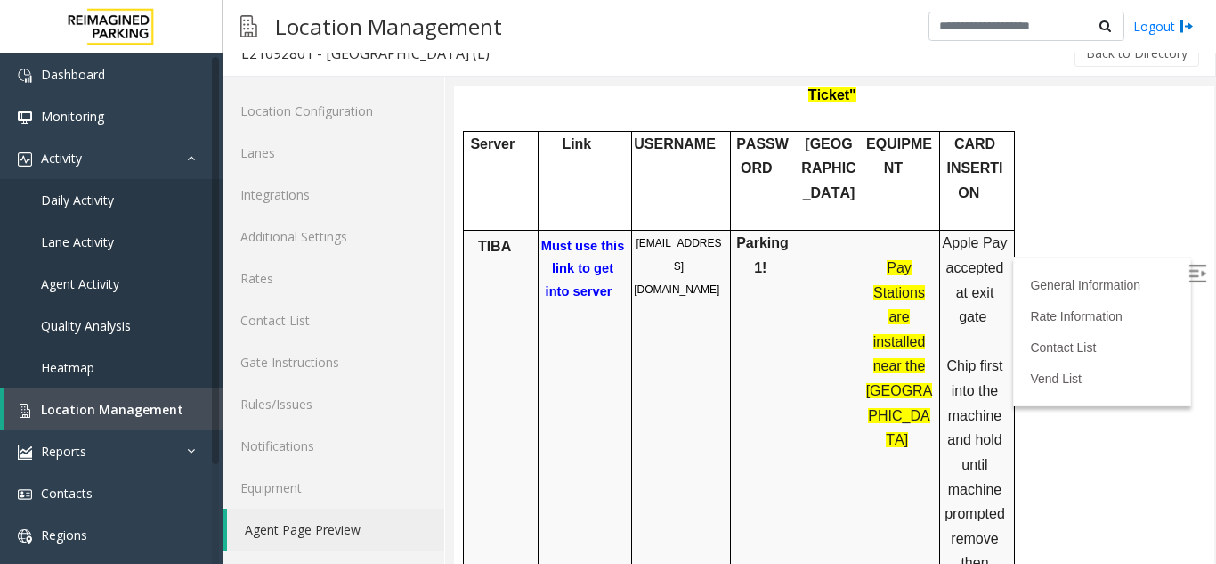
click at [674, 231] on p "bccparking@reimaginedparking.com" at bounding box center [679, 265] width 90 height 69
click at [764, 235] on span "Parking1!" at bounding box center [762, 255] width 53 height 40
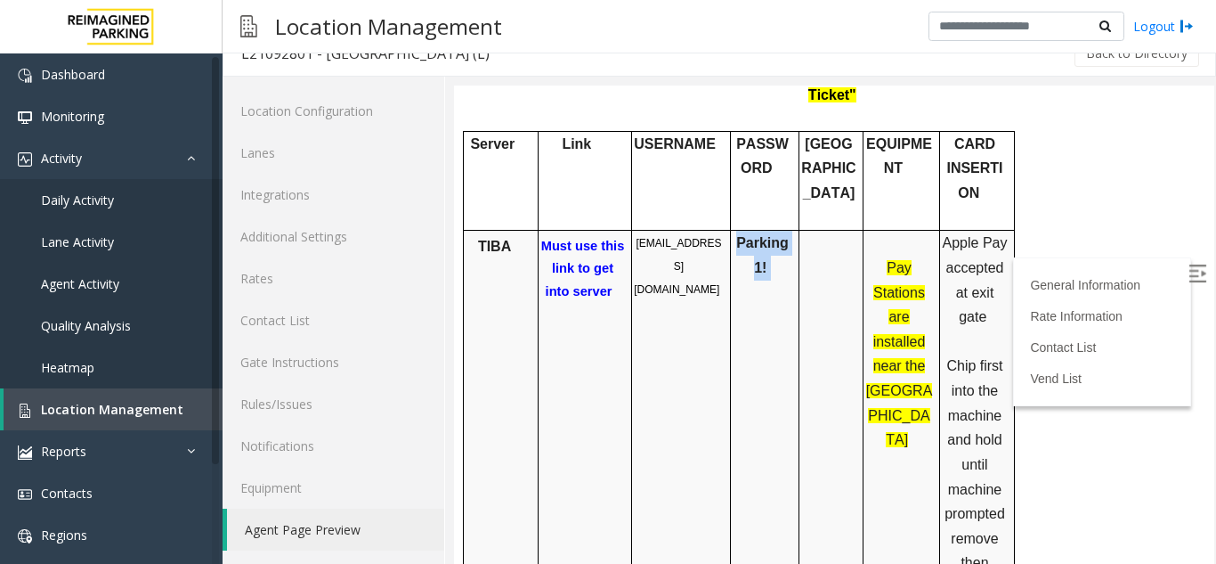
click at [764, 235] on span "Parking1!" at bounding box center [762, 255] width 53 height 40
drag, startPoint x: 719, startPoint y: 206, endPoint x: 634, endPoint y: 180, distance: 88.4
click at [634, 231] on p "bccparking@reimaginedparking.com" at bounding box center [679, 265] width 90 height 69
copy span "bccparking@reimaginedparking.com"
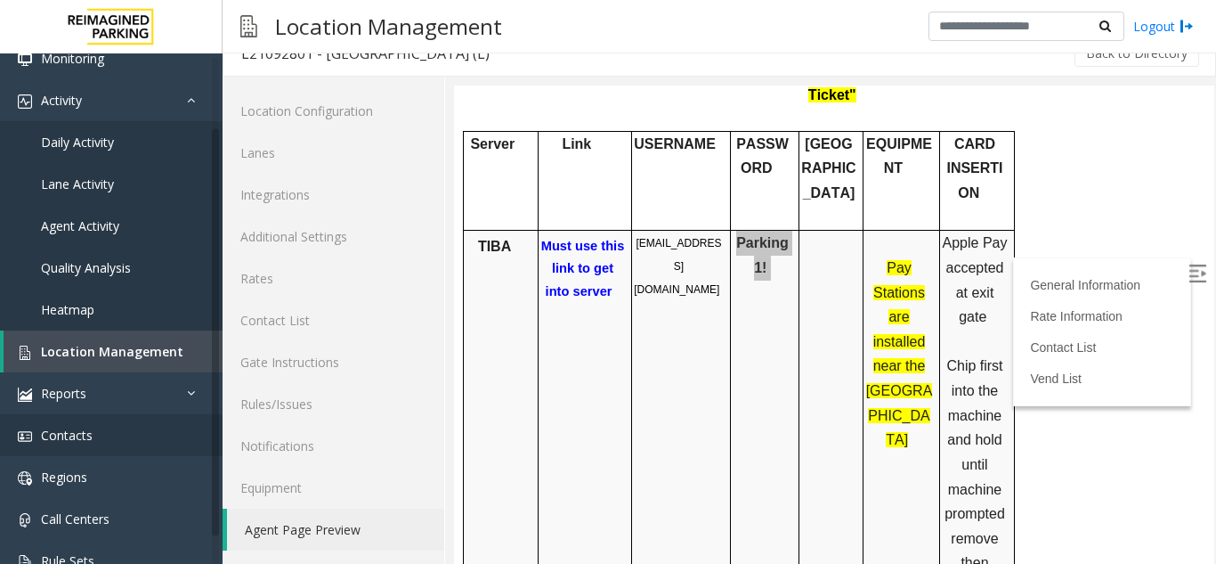
scroll to position [89, 0]
